Goal: Information Seeking & Learning: Learn about a topic

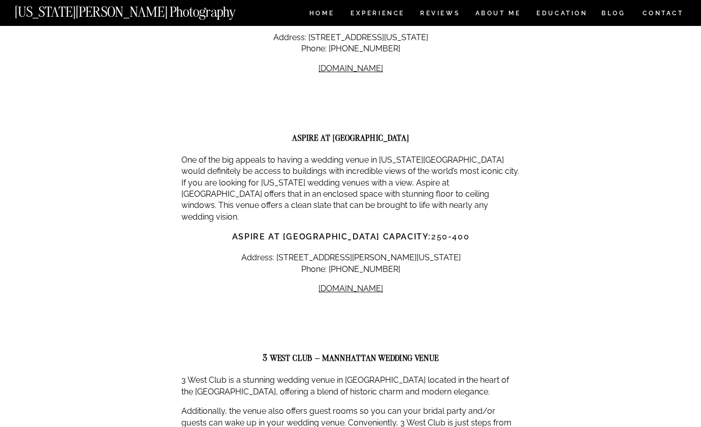
scroll to position [1634, 0]
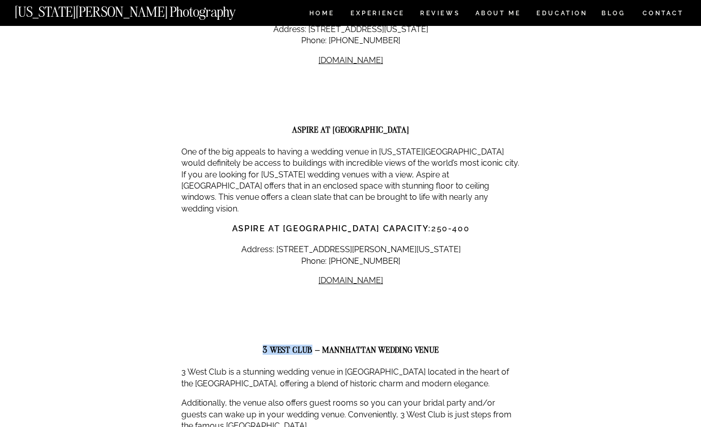
drag, startPoint x: 311, startPoint y: 285, endPoint x: 248, endPoint y: 284, distance: 63.0
click at [249, 345] on h2 "3 WEST CLUB – MANNHATTAN WEDDING VENUE" at bounding box center [350, 349] width 339 height 9
copy strong "3 WEST CLUB"
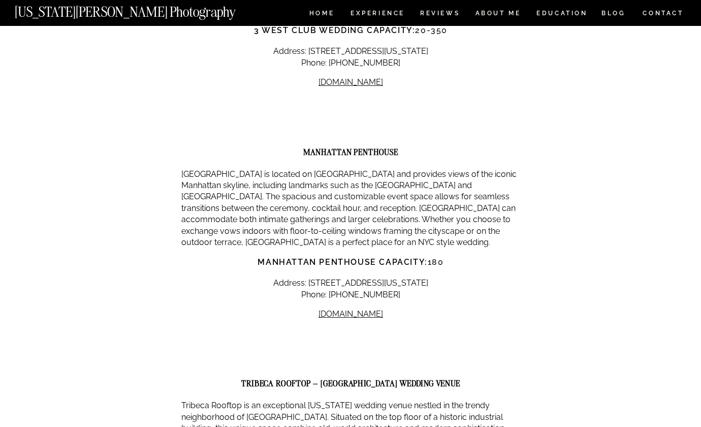
scroll to position [2054, 0]
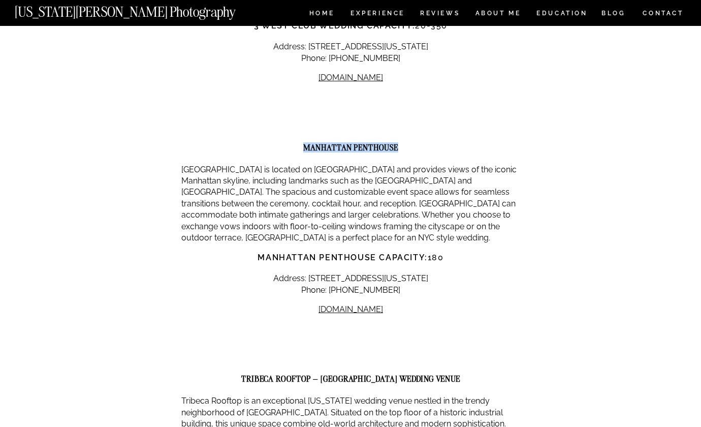
drag, startPoint x: 399, startPoint y: 82, endPoint x: 289, endPoint y: 85, distance: 109.8
click at [289, 143] on h2 "MANHATTAN PENTHOUSE" at bounding box center [350, 147] width 339 height 9
copy strong "MANHATTAN PENTHOUSE"
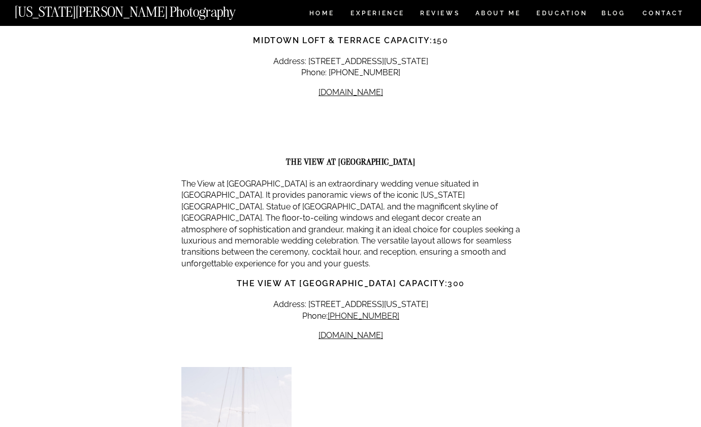
scroll to position [3065, 0]
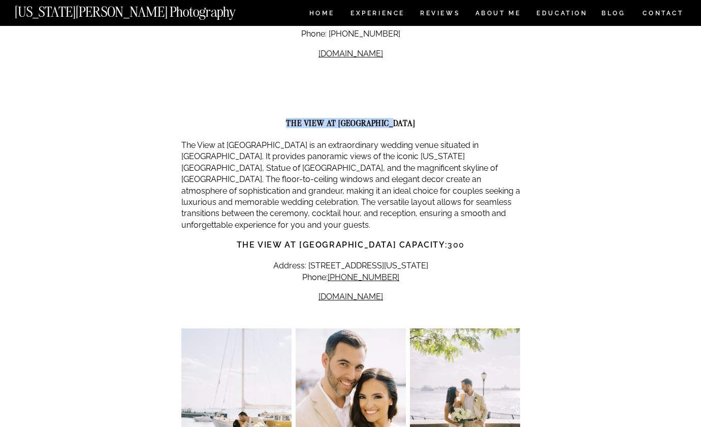
drag, startPoint x: 298, startPoint y: 44, endPoint x: 405, endPoint y: 46, distance: 107.3
click at [405, 118] on h2 "THE VIEW AT [GEOGRAPHIC_DATA]" at bounding box center [350, 122] width 339 height 9
copy strong "THE VIEW AT [GEOGRAPHIC_DATA]"
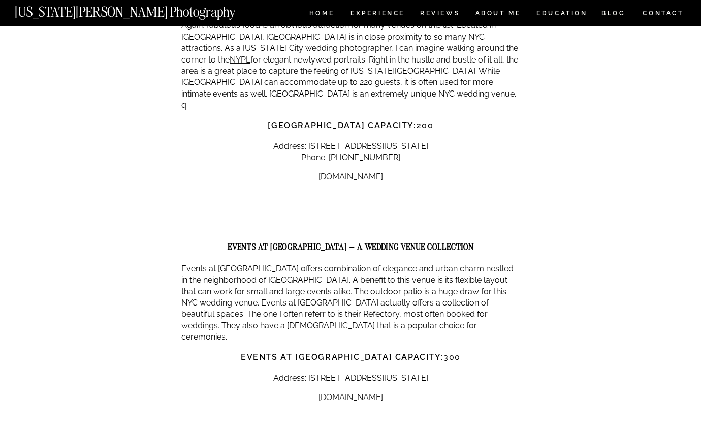
scroll to position [4087, 0]
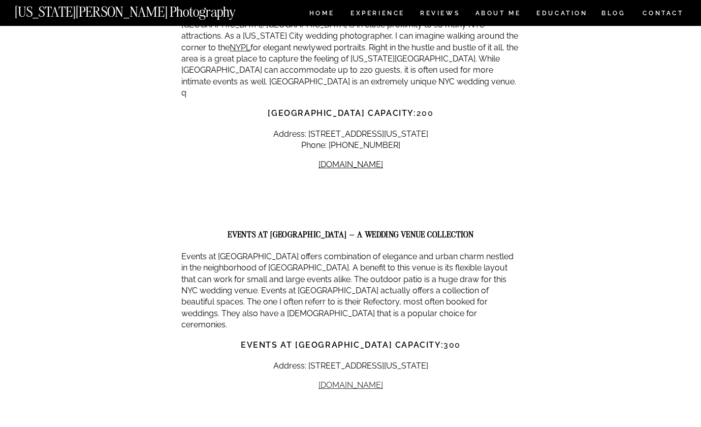
click at [353, 380] on link "[DOMAIN_NAME]" at bounding box center [351, 385] width 65 height 10
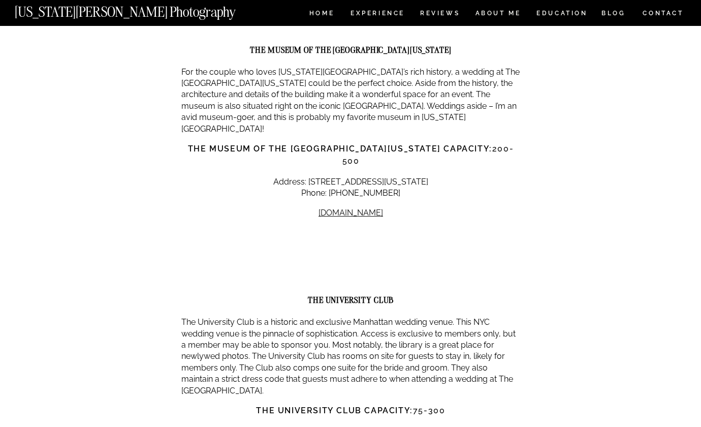
scroll to position [4741, 0]
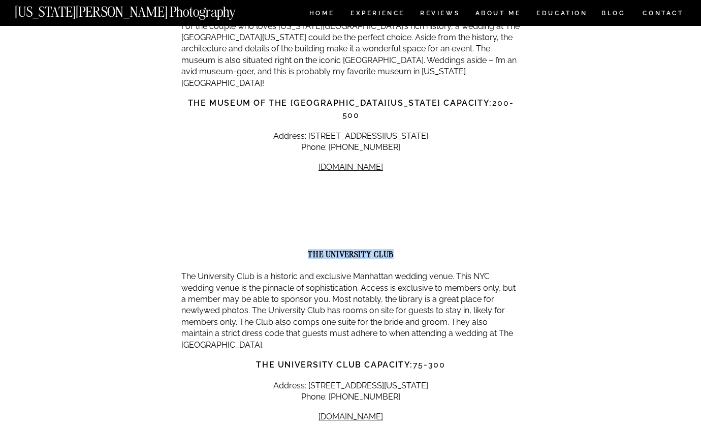
drag, startPoint x: 308, startPoint y: 108, endPoint x: 440, endPoint y: 109, distance: 131.6
click at [440, 250] on h2 "THE UNIVERSITY CLUB" at bounding box center [350, 254] width 339 height 9
copy strong "THE UNIVERSITY CLUB"
click at [351, 412] on link "[DOMAIN_NAME]" at bounding box center [351, 417] width 65 height 10
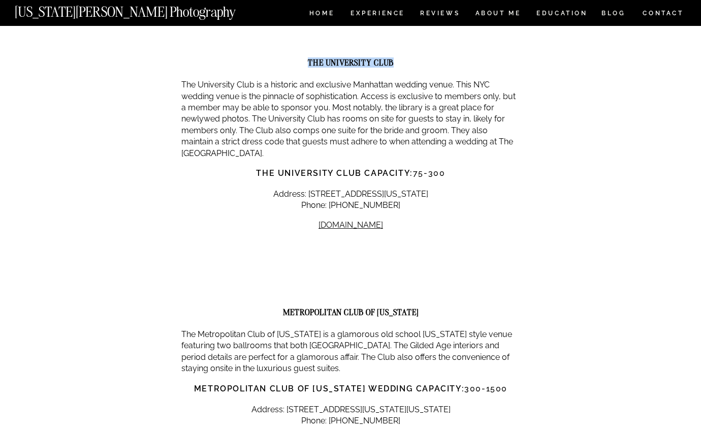
scroll to position [4934, 0]
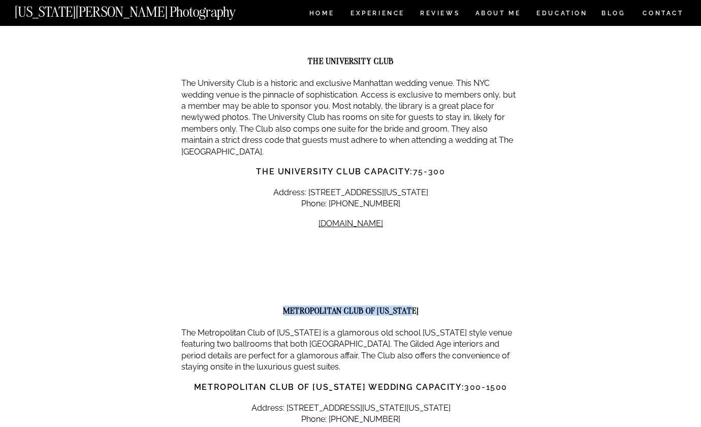
drag, startPoint x: 285, startPoint y: 165, endPoint x: 428, endPoint y: 164, distance: 143.3
click at [428, 306] on h2 "METROPOLITAN CLUB OF [US_STATE]" at bounding box center [350, 310] width 339 height 9
copy strong "METROPOLITAN CLUB OF [US_STATE]"
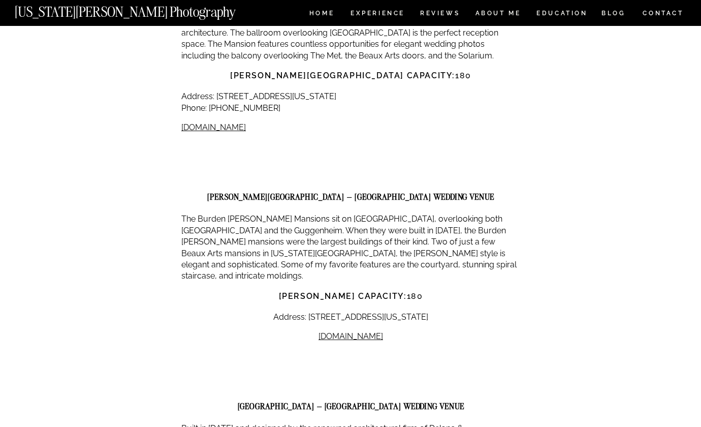
scroll to position [7407, 0]
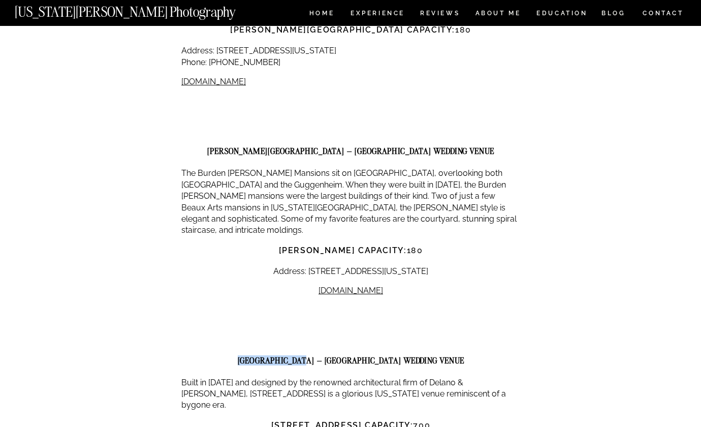
drag, startPoint x: 323, startPoint y: 170, endPoint x: 222, endPoint y: 171, distance: 101.1
click at [222, 356] on h2 "[GEOGRAPHIC_DATA] – [GEOGRAPHIC_DATA] WEDDING VENuE" at bounding box center [350, 360] width 339 height 9
copy strong "[GEOGRAPHIC_DATA]"
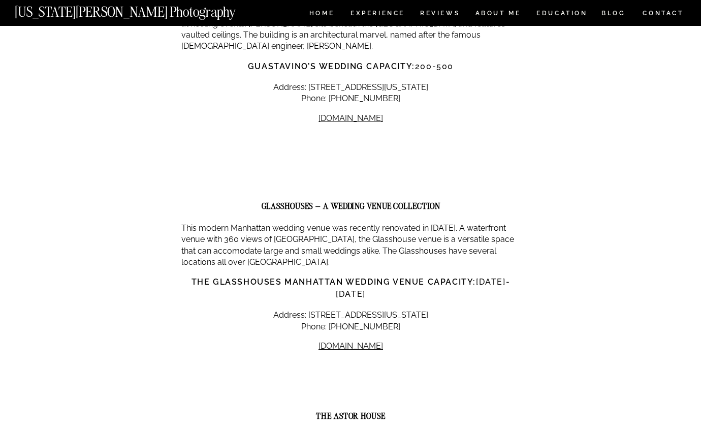
scroll to position [8231, 0]
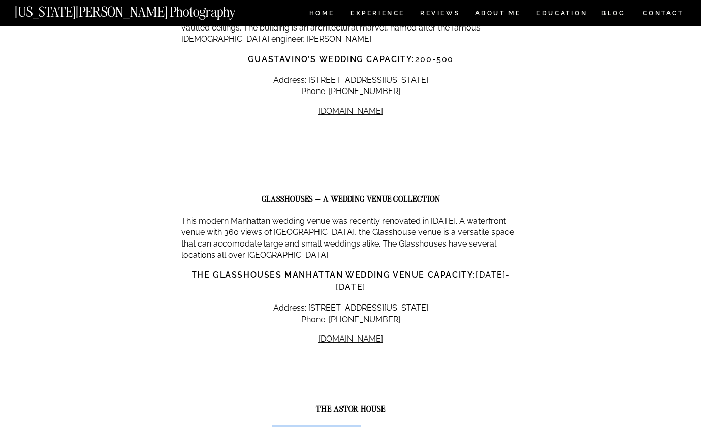
drag, startPoint x: 272, startPoint y: 203, endPoint x: 358, endPoint y: 202, distance: 85.9
click at [358, 426] on strong "The Astor House capacity:" at bounding box center [342, 431] width 140 height 10
copy strong "The Astor House"
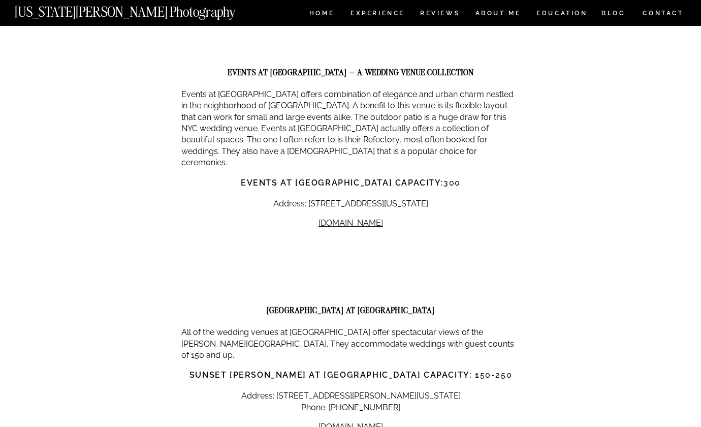
scroll to position [4248, 0]
drag, startPoint x: 284, startPoint y: 199, endPoint x: 425, endPoint y: 199, distance: 141.8
click at [425, 306] on h2 "[GEOGRAPHIC_DATA] AT [GEOGRAPHIC_DATA]" at bounding box center [350, 310] width 339 height 9
copy strong "[GEOGRAPHIC_DATA] AT [GEOGRAPHIC_DATA]"
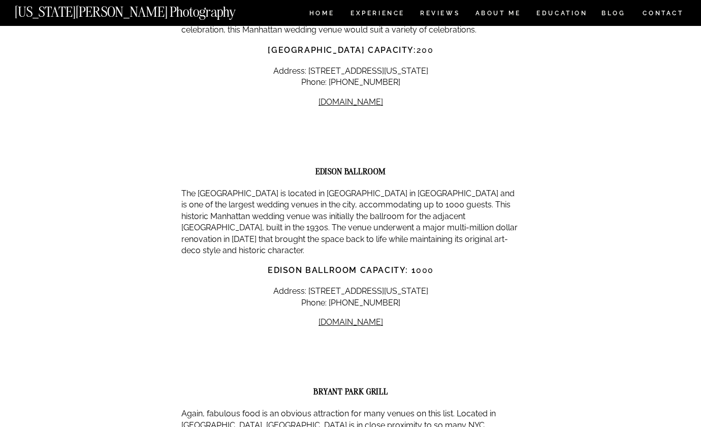
scroll to position [3684, 0]
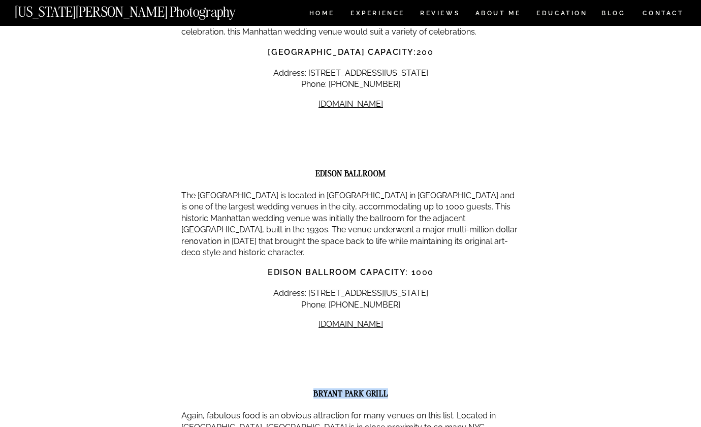
drag, startPoint x: 389, startPoint y: 303, endPoint x: 285, endPoint y: 307, distance: 104.2
click at [285, 389] on h2 "BRYANT PARK GRILL" at bounding box center [350, 393] width 339 height 9
copy strong "BRYANT PARK GRILL"
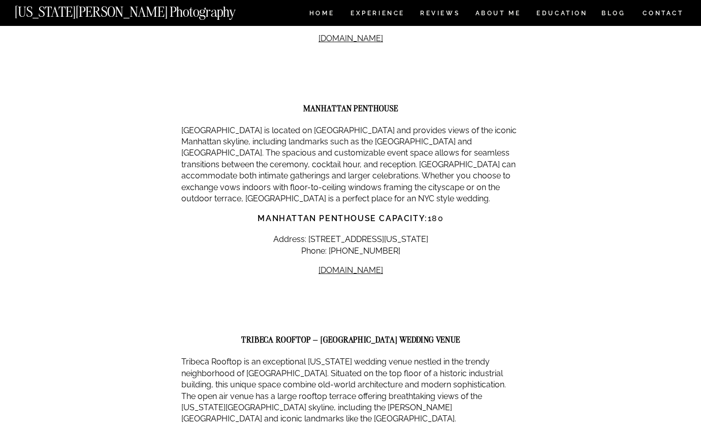
scroll to position [2089, 0]
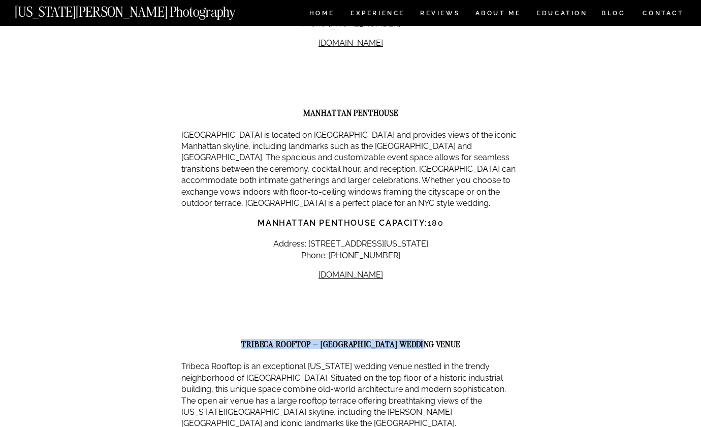
drag, startPoint x: 256, startPoint y: 278, endPoint x: 466, endPoint y: 282, distance: 210.4
click at [466, 340] on h2 "TRIBECA ROOFTOP – [GEOGRAPHIC_DATA] WEDDING VENUE" at bounding box center [350, 344] width 339 height 9
copy strong "TRIBECA ROOFTOP – [GEOGRAPHIC_DATA] WEDDING VENUE"
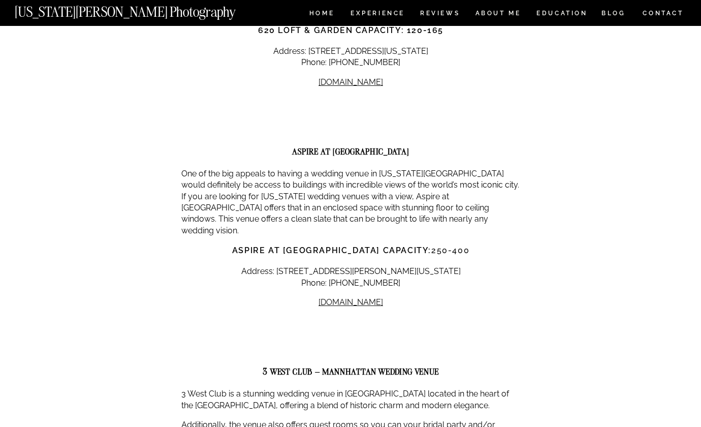
scroll to position [1612, 0]
drag, startPoint x: 284, startPoint y: 96, endPoint x: 436, endPoint y: 104, distance: 152.7
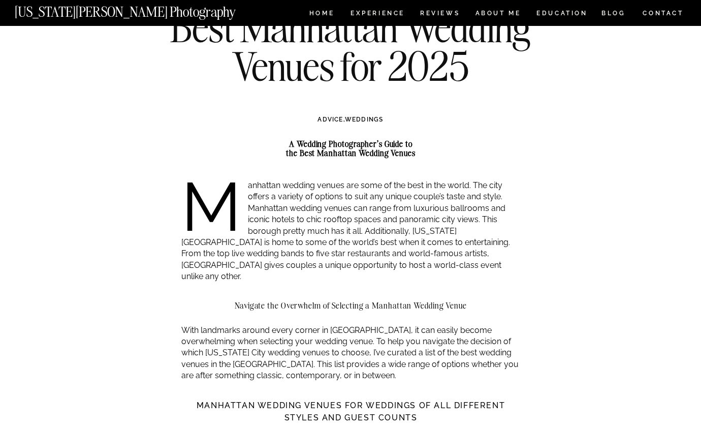
scroll to position [0, 0]
